Goal: Find specific page/section: Find specific page/section

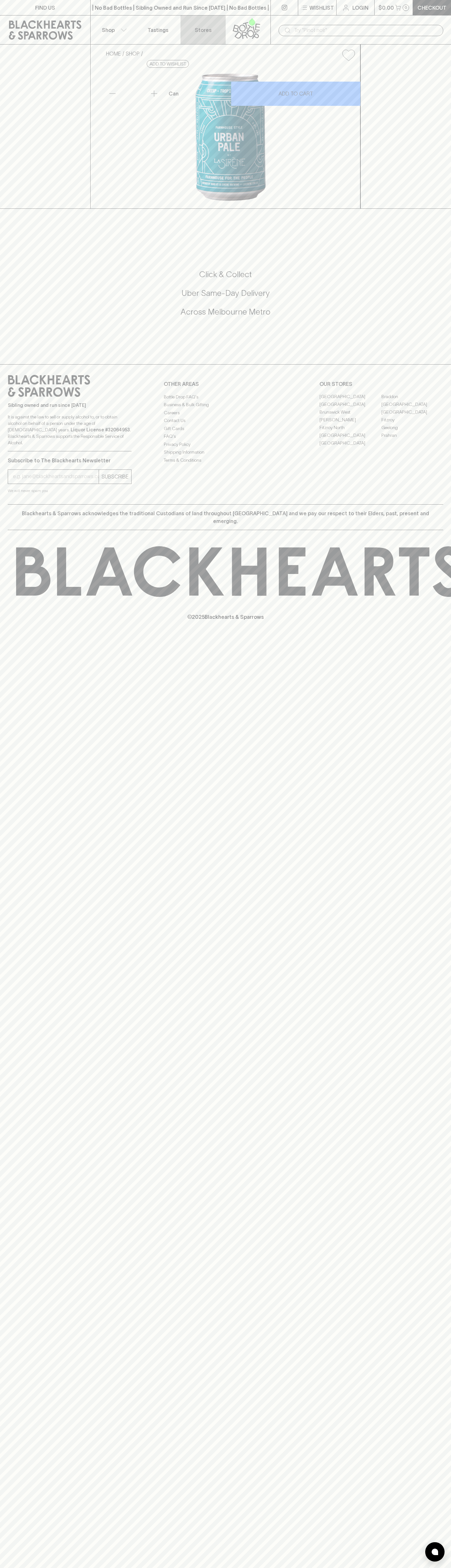
click at [181, 25] on link "Stores" at bounding box center [203, 30] width 45 height 28
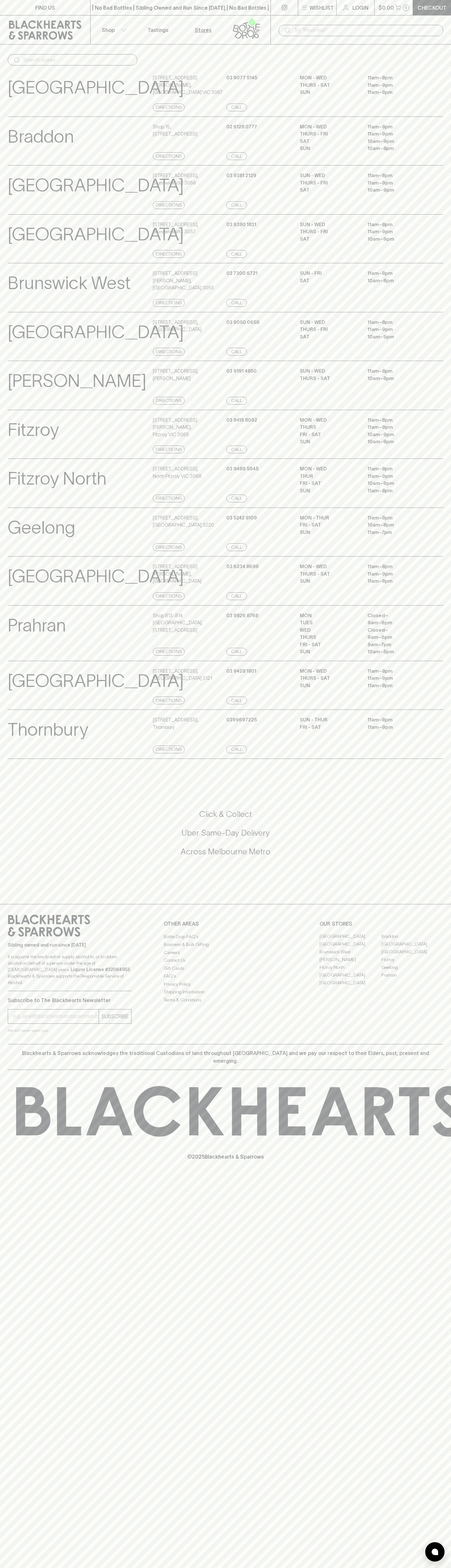
click at [424, 1567] on html "FIND US | No Bad Bottles | Sibling Owned and Run Since [DATE] | No Bad Bottles …" at bounding box center [225, 784] width 451 height 1568
click at [218, 1567] on html "FIND US | No Bad Bottles | Sibling Owned and Run Since [DATE] | No Bad Bottles …" at bounding box center [225, 784] width 451 height 1568
click at [24, 891] on div "Click & Collect Uber Same-Day Delivery Across [GEOGRAPHIC_DATA] Metro" at bounding box center [225, 837] width 436 height 108
